Goal: Complete application form

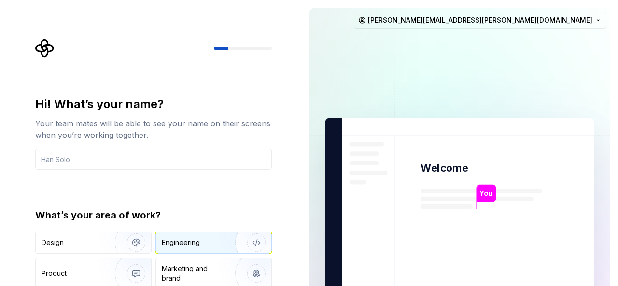
click at [203, 247] on div "Engineering" at bounding box center [200, 243] width 77 height 10
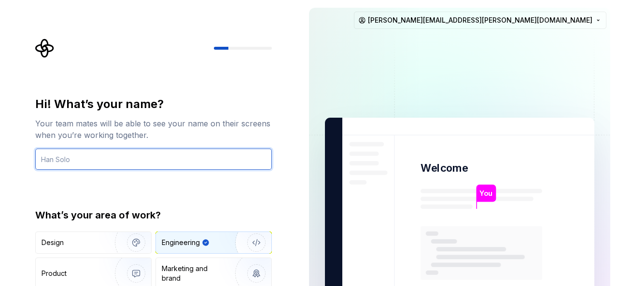
click at [108, 160] on input "text" at bounding box center [153, 159] width 237 height 21
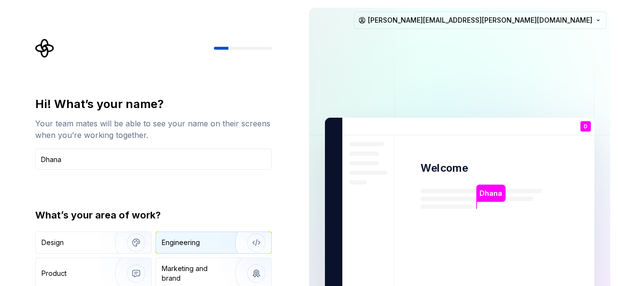
type input "Dhana"
click at [193, 248] on div "Engineering" at bounding box center [213, 242] width 115 height 21
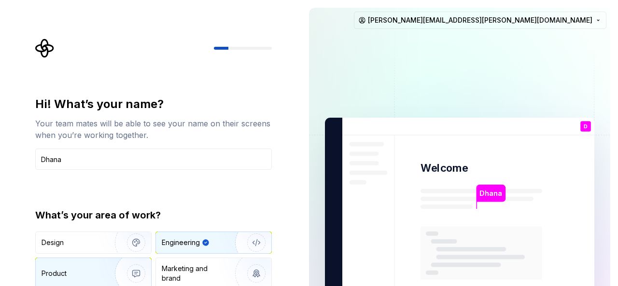
click at [140, 270] on img "button" at bounding box center [130, 274] width 62 height 65
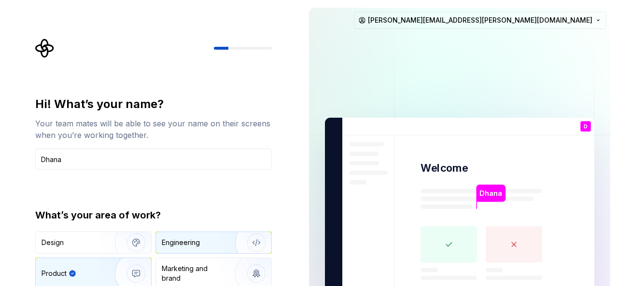
click at [240, 243] on img "button" at bounding box center [250, 243] width 62 height 65
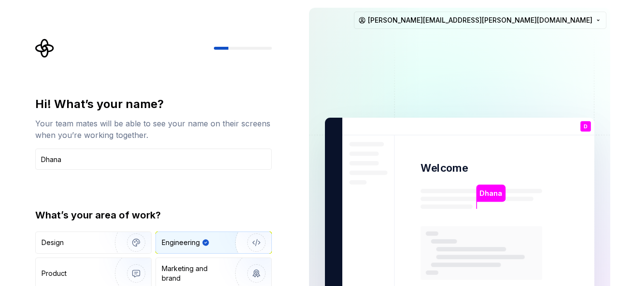
click at [257, 242] on img "button" at bounding box center [250, 243] width 62 height 65
click at [258, 242] on img "button" at bounding box center [250, 243] width 62 height 65
click at [499, 246] on rect at bounding box center [482, 254] width 122 height 54
click at [140, 270] on img "button" at bounding box center [130, 274] width 62 height 65
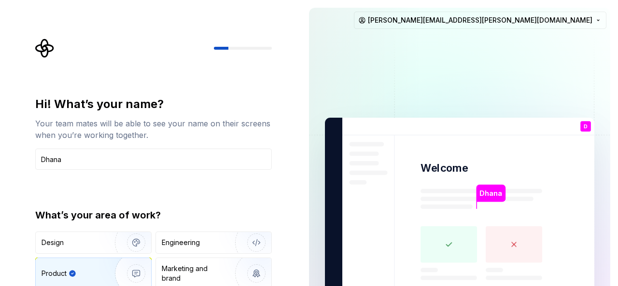
click at [445, 236] on rect at bounding box center [449, 245] width 57 height 37
click at [514, 247] on rect at bounding box center [514, 245] width 57 height 37
click at [444, 238] on rect at bounding box center [449, 245] width 57 height 37
click at [204, 245] on div "Engineering" at bounding box center [200, 243] width 77 height 10
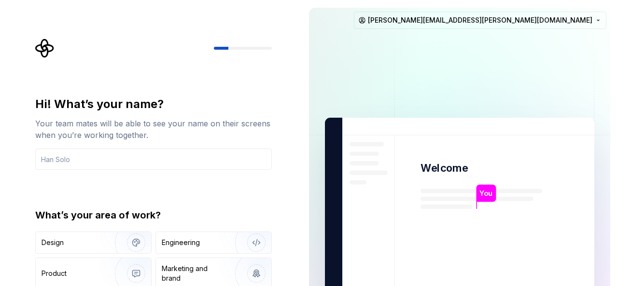
click at [405, 62] on img at bounding box center [459, 218] width 391 height 457
click at [95, 159] on input "text" at bounding box center [153, 159] width 237 height 21
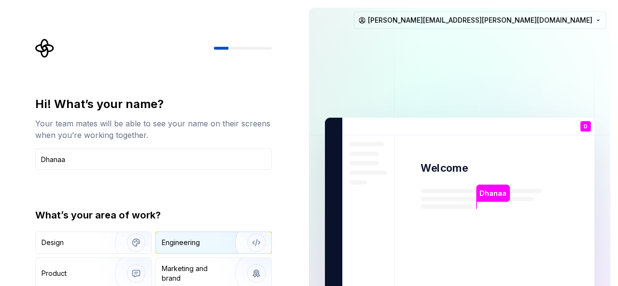
click at [196, 237] on div "Engineering" at bounding box center [213, 242] width 115 height 21
click at [257, 242] on img "button" at bounding box center [250, 243] width 62 height 65
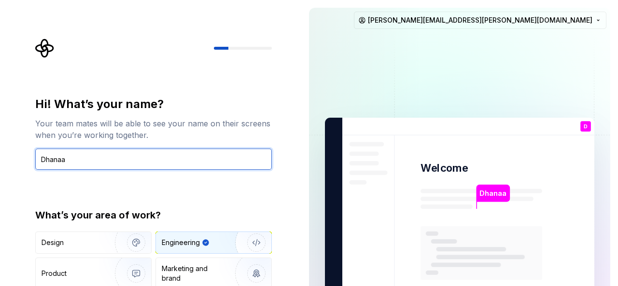
click at [79, 160] on input "Dhanaa" at bounding box center [153, 159] width 237 height 21
type input "Dhana"
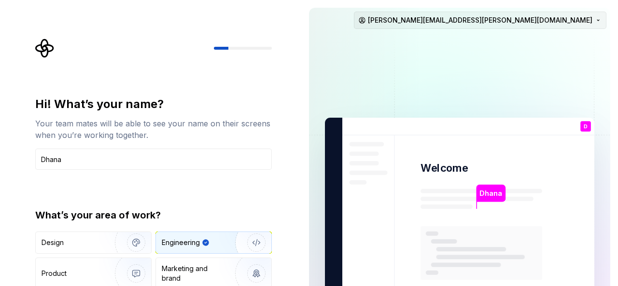
click at [596, 21] on html "Hi! What’s your name? Your team mates will be able to see your name on their sc…" at bounding box center [309, 143] width 618 height 286
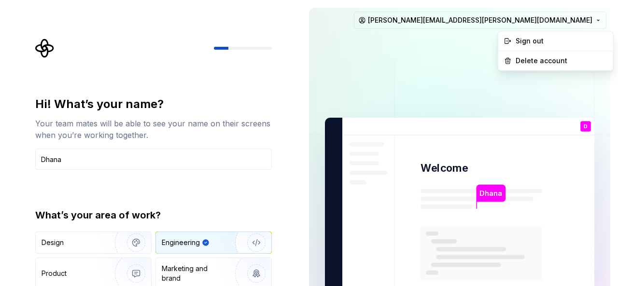
click at [411, 75] on html "Hi! What’s your name? Your team mates will be able to see your name on their sc…" at bounding box center [309, 143] width 618 height 286
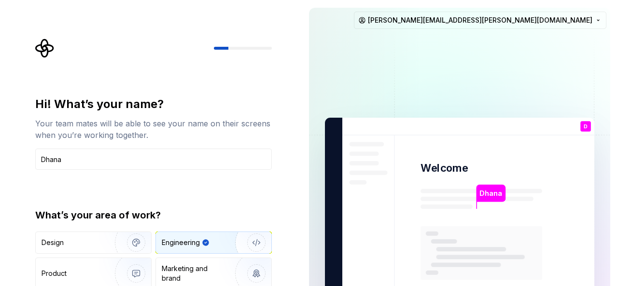
click at [588, 125] on div "D You" at bounding box center [586, 126] width 11 height 11
click at [484, 194] on p "Dhana" at bounding box center [491, 193] width 23 height 11
click at [371, 248] on img at bounding box center [459, 218] width 391 height 457
click at [436, 258] on rect at bounding box center [482, 254] width 122 height 54
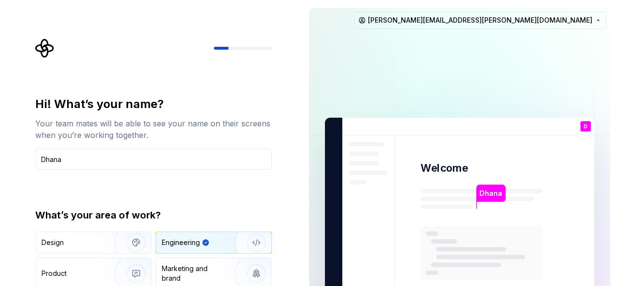
click at [436, 258] on rect at bounding box center [482, 254] width 122 height 54
